Goal: Task Accomplishment & Management: Complete application form

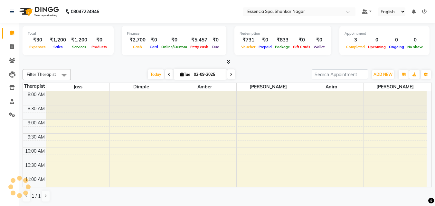
scroll to position [199, 0]
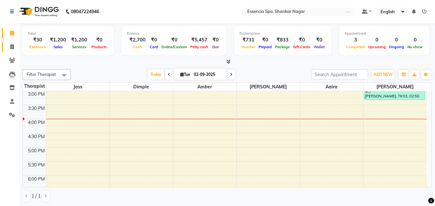
click at [11, 47] on icon at bounding box center [12, 46] width 4 height 5
select select "service"
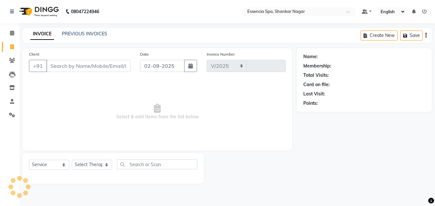
click at [77, 69] on input "Client" at bounding box center [88, 66] width 84 height 12
select select "7037"
type input "1283"
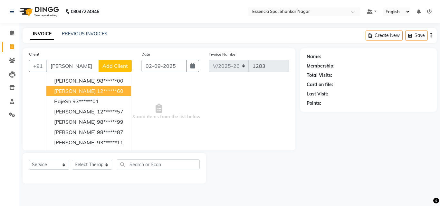
click at [97, 90] on ngb-highlight "12******60" at bounding box center [110, 91] width 26 height 6
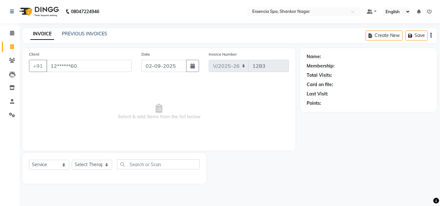
type input "12******60"
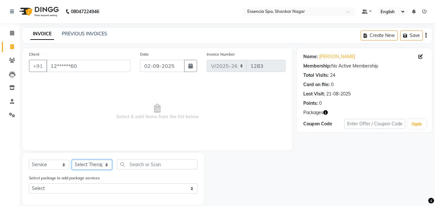
click at [103, 164] on select "Select Therapist [PERSON_NAME] [PERSON_NAME] [PERSON_NAME] [PERSON_NAME]" at bounding box center [92, 165] width 40 height 10
select select "61902"
click at [72, 160] on select "Select Therapist [PERSON_NAME] [PERSON_NAME] [PERSON_NAME] [PERSON_NAME]" at bounding box center [92, 165] width 40 height 10
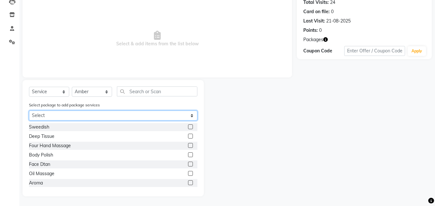
click at [130, 118] on select "Select 5k6 5k6 5k6 5k6 5k6" at bounding box center [113, 116] width 168 height 10
select select "1: Object"
click at [29, 121] on select "Select 5k6 5k6 5k6 5k6 5k6" at bounding box center [113, 116] width 168 height 10
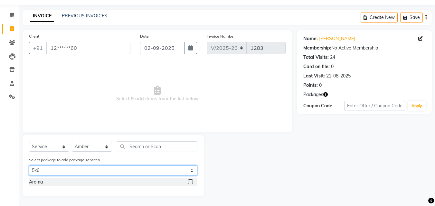
scroll to position [18, 0]
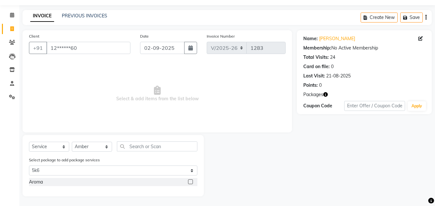
click at [188, 181] on label at bounding box center [190, 182] width 5 height 5
click at [188, 181] on input "checkbox" at bounding box center [190, 182] width 4 height 4
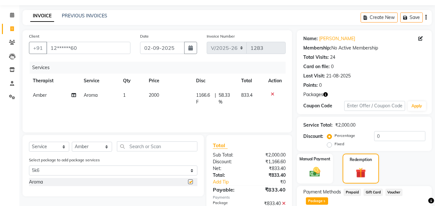
checkbox input "false"
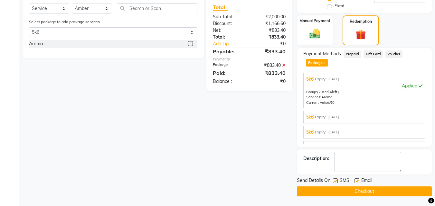
click at [335, 178] on div "SMS" at bounding box center [344, 182] width 22 height 8
click at [357, 180] on label at bounding box center [357, 181] width 5 height 5
click at [357, 180] on input "checkbox" at bounding box center [357, 181] width 4 height 4
checkbox input "false"
click at [336, 181] on label at bounding box center [335, 181] width 5 height 5
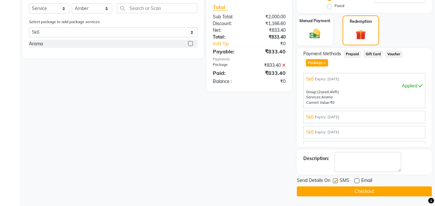
click at [336, 181] on input "checkbox" at bounding box center [335, 181] width 4 height 4
checkbox input "false"
click at [336, 186] on div "Send Details On SMS Email Checkout" at bounding box center [364, 187] width 135 height 19
click at [336, 189] on button "Checkout" at bounding box center [364, 192] width 135 height 10
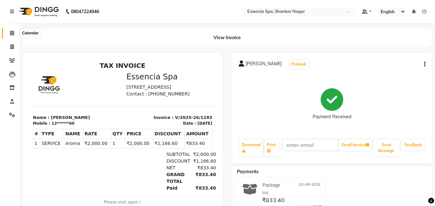
click at [9, 36] on span at bounding box center [11, 33] width 11 height 7
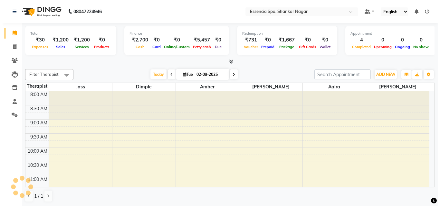
scroll to position [227, 0]
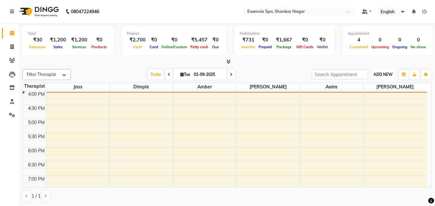
click at [378, 71] on button "ADD NEW Toggle Dropdown" at bounding box center [383, 74] width 22 height 9
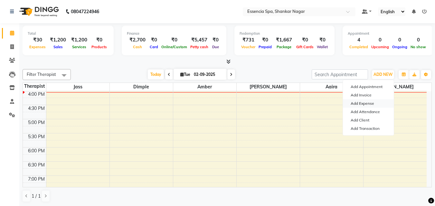
click at [363, 105] on link "Add Expense" at bounding box center [368, 104] width 51 height 8
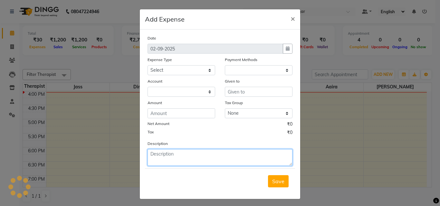
click at [198, 159] on textarea at bounding box center [220, 157] width 145 height 17
paste textarea "Raju Adv salary"
type textarea "Raju Adv salary"
select select "1"
select select "6100"
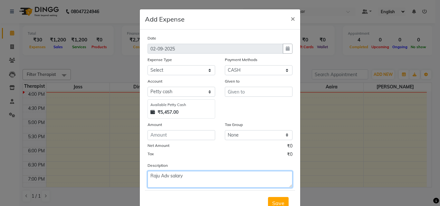
type textarea "Raju Adv salary"
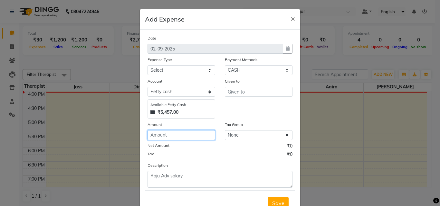
click at [175, 136] on input "number" at bounding box center [182, 135] width 68 height 10
type input "200"
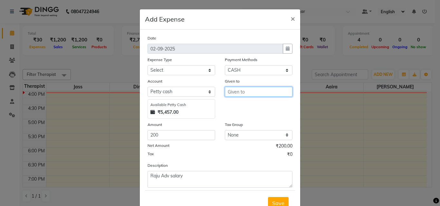
click at [238, 94] on input "text" at bounding box center [259, 92] width 68 height 10
type input "Raju"
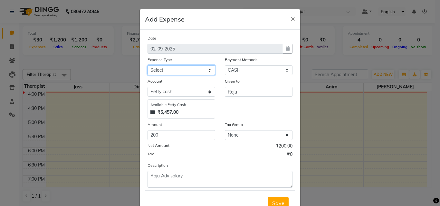
click at [182, 71] on select "Select Advance Salary Bank charges Car maintenance Cash transfer to bank Cash t…" at bounding box center [182, 70] width 68 height 10
select select "18"
click at [148, 65] on select "Select Advance Salary Bank charges Car maintenance Cash transfer to bank Cash t…" at bounding box center [182, 70] width 68 height 10
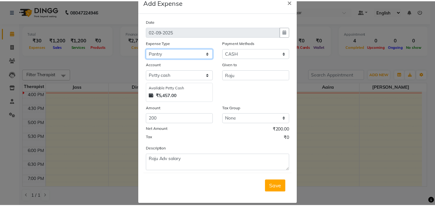
scroll to position [24, 0]
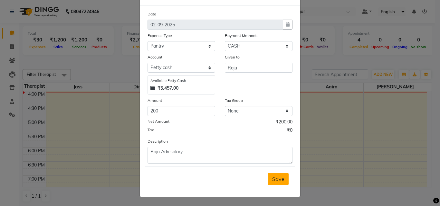
click at [275, 180] on span "Save" at bounding box center [278, 179] width 12 height 6
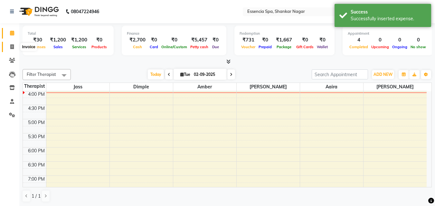
click at [12, 46] on icon at bounding box center [12, 46] width 4 height 5
select select "service"
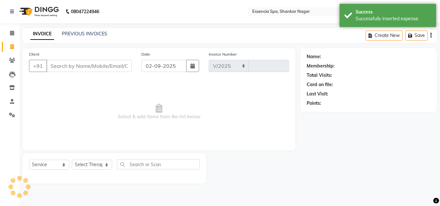
select select "7037"
type input "1284"
click at [10, 34] on icon at bounding box center [12, 33] width 4 height 5
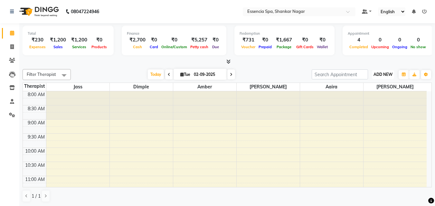
click at [383, 76] on span "ADD NEW" at bounding box center [383, 74] width 19 height 5
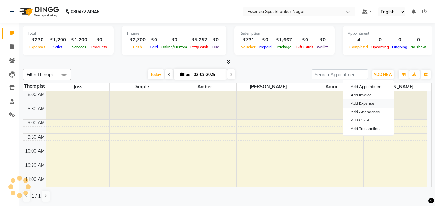
click at [369, 106] on link "Add Expense" at bounding box center [368, 104] width 51 height 8
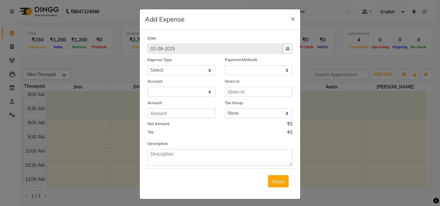
select select "1"
select select "6100"
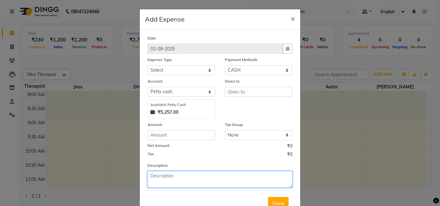
click at [178, 179] on textarea at bounding box center [220, 179] width 145 height 17
paste textarea "Electricion Labour"
type textarea "Electricion Labour"
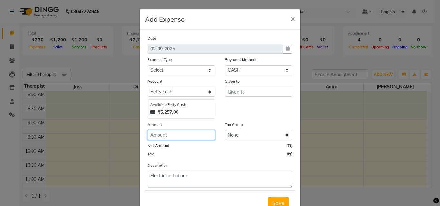
click at [175, 135] on input "number" at bounding box center [182, 135] width 68 height 10
type input "500"
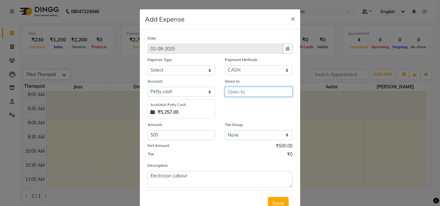
click at [238, 95] on input "text" at bounding box center [259, 92] width 68 height 10
type input "[PERSON_NAME]"
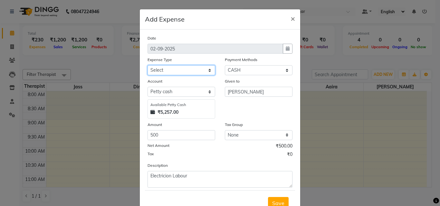
click at [190, 70] on select "Select Advance Salary Bank charges Car maintenance Cash transfer to bank Cash t…" at bounding box center [182, 70] width 68 height 10
select select "10"
click at [148, 65] on select "Select Advance Salary Bank charges Car maintenance Cash transfer to bank Cash t…" at bounding box center [182, 70] width 68 height 10
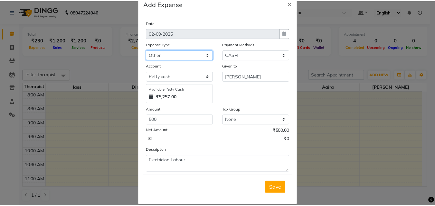
scroll to position [24, 0]
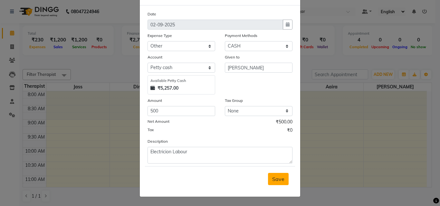
click at [277, 180] on span "Save" at bounding box center [278, 179] width 12 height 6
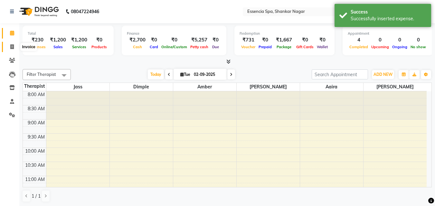
click at [12, 46] on icon at bounding box center [12, 46] width 4 height 5
select select "service"
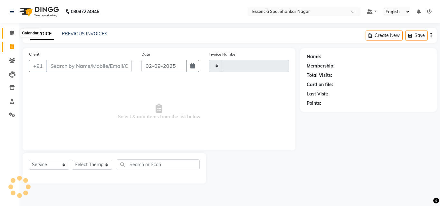
click at [12, 35] on icon at bounding box center [12, 33] width 4 height 5
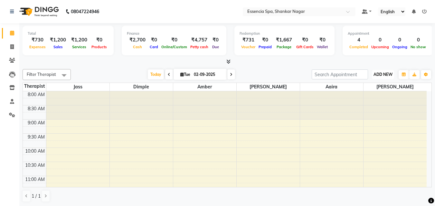
click at [386, 77] on button "ADD NEW Toggle Dropdown" at bounding box center [383, 74] width 22 height 9
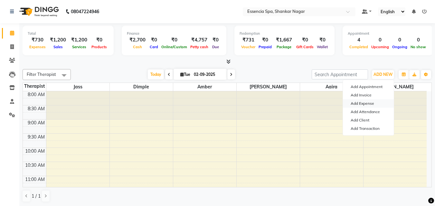
click at [362, 106] on link "Add Expense" at bounding box center [368, 104] width 51 height 8
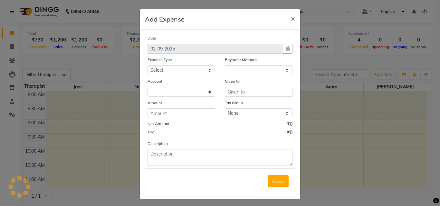
select select "1"
select select "6100"
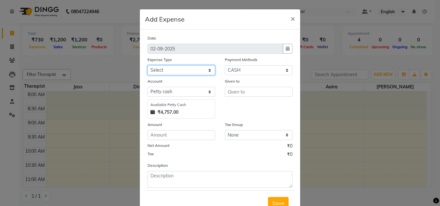
click at [178, 71] on select "Select Advance Salary Bank charges Car maintenance Cash transfer to bank Cash t…" at bounding box center [182, 70] width 68 height 10
select select "18"
click at [148, 65] on select "Select Advance Salary Bank charges Car maintenance Cash transfer to bank Cash t…" at bounding box center [182, 70] width 68 height 10
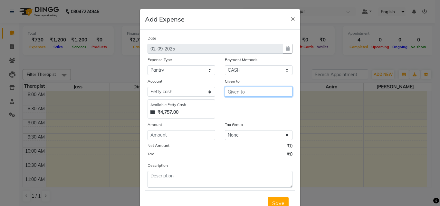
click at [231, 95] on input "text" at bounding box center [259, 92] width 68 height 10
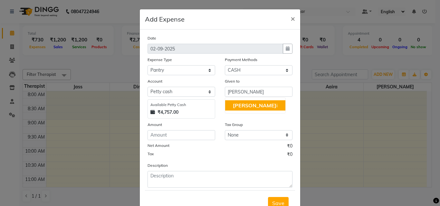
drag, startPoint x: 232, startPoint y: 95, endPoint x: 229, endPoint y: 105, distance: 10.8
click at [222, 107] on div "Given to [PERSON_NAME] [PERSON_NAME] i" at bounding box center [258, 98] width 77 height 41
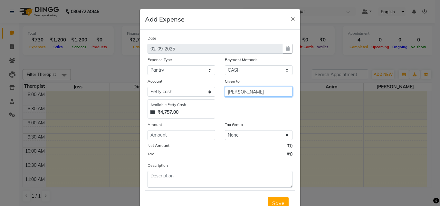
click at [239, 91] on input "[PERSON_NAME]" at bounding box center [259, 92] width 68 height 10
click at [236, 109] on span "[PERSON_NAME]" at bounding box center [254, 105] width 43 height 6
type input "[PERSON_NAME]"
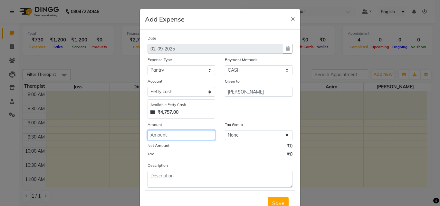
click at [189, 137] on input "number" at bounding box center [182, 135] width 68 height 10
type input "100"
click at [167, 170] on div "Description" at bounding box center [220, 175] width 155 height 26
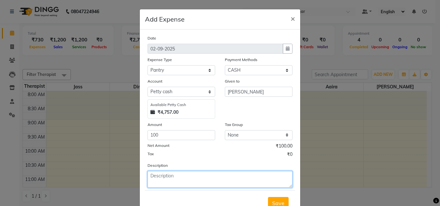
click at [170, 180] on textarea at bounding box center [220, 179] width 145 height 17
click at [175, 176] on textarea at bounding box center [220, 179] width 145 height 17
paste textarea "Candy 2 Pkt ,"
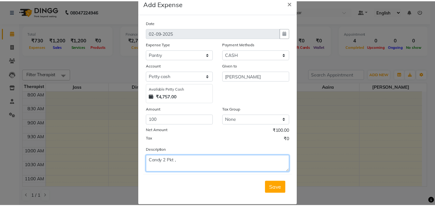
scroll to position [24, 0]
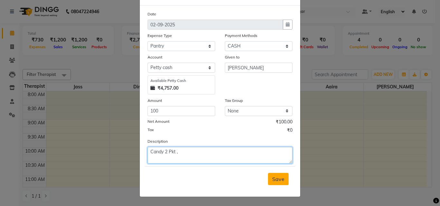
type textarea "Candy 2 Pkt ,"
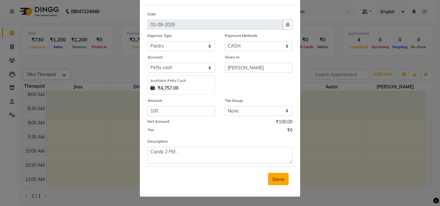
click at [272, 177] on span "Save" at bounding box center [278, 179] width 12 height 6
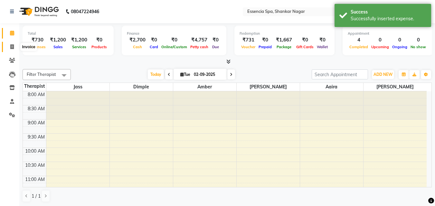
click at [11, 44] on span at bounding box center [11, 46] width 11 height 7
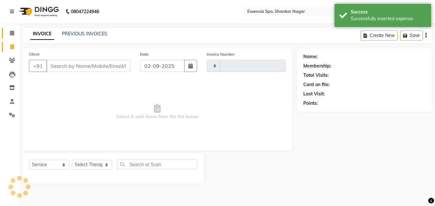
click at [13, 34] on icon at bounding box center [12, 33] width 4 height 5
